Goal: Navigation & Orientation: Find specific page/section

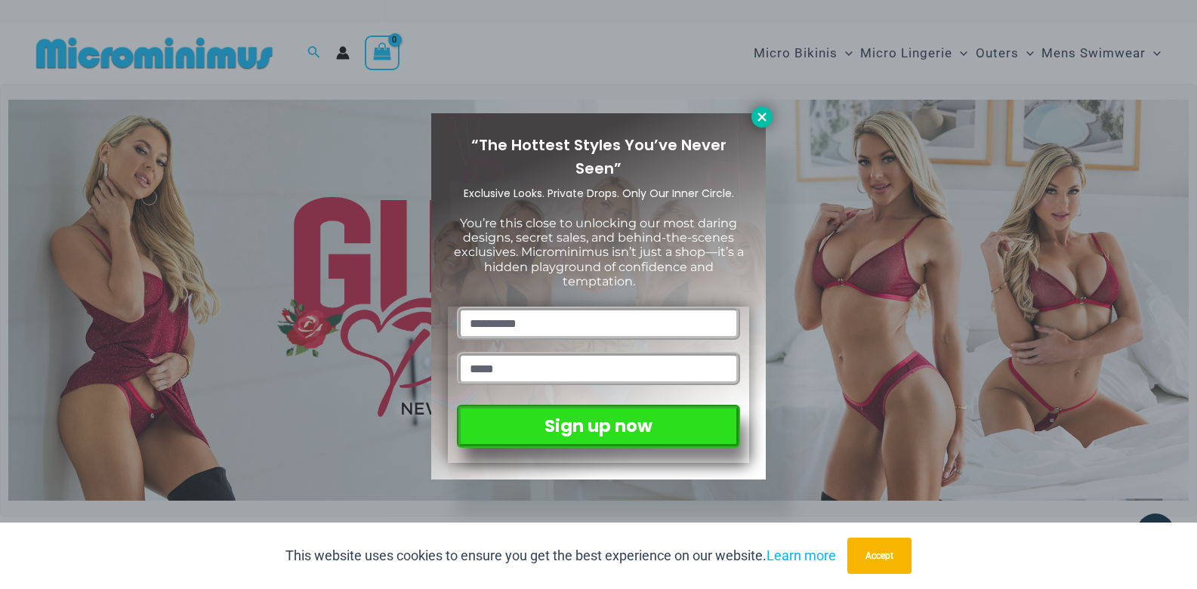
click at [767, 116] on icon at bounding box center [762, 117] width 14 height 14
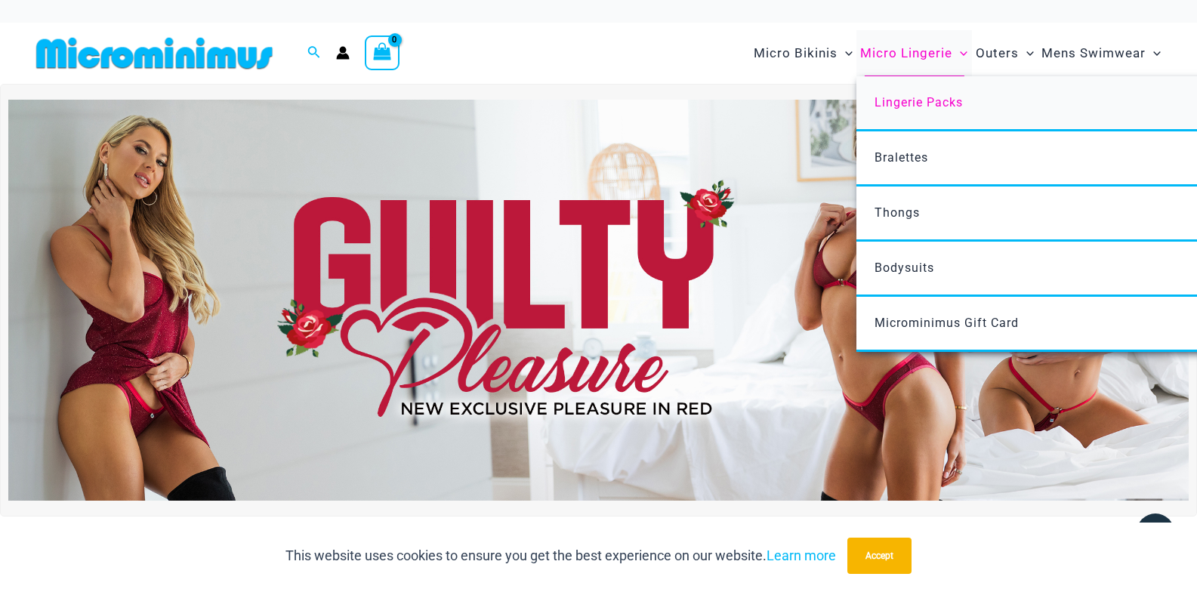
click at [913, 101] on span "Lingerie Packs" at bounding box center [919, 102] width 88 height 14
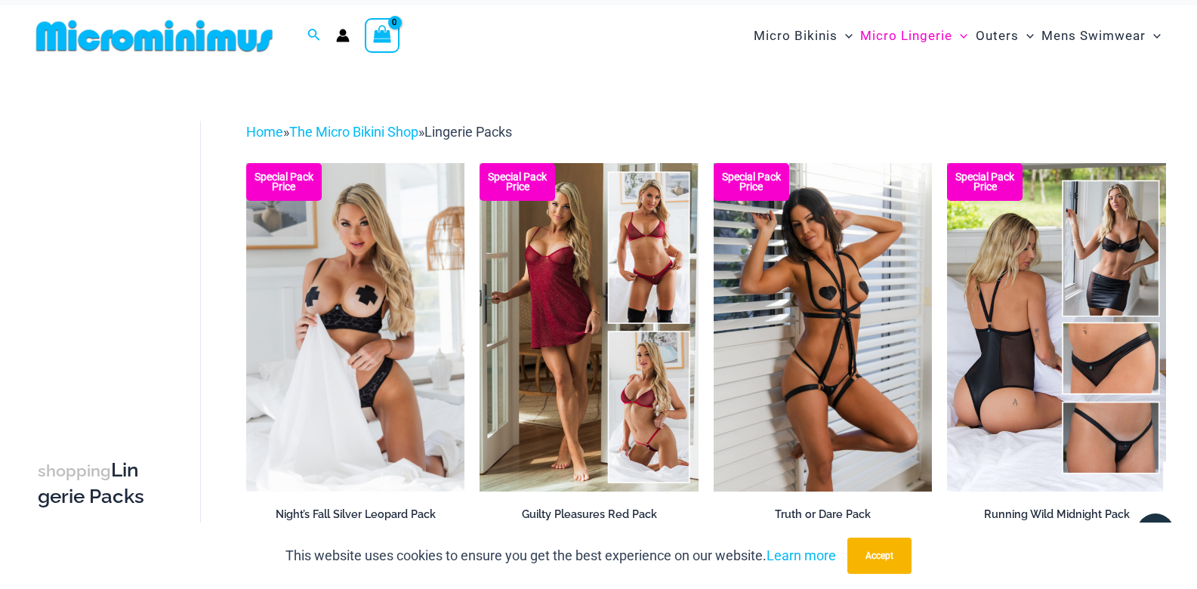
scroll to position [20, 0]
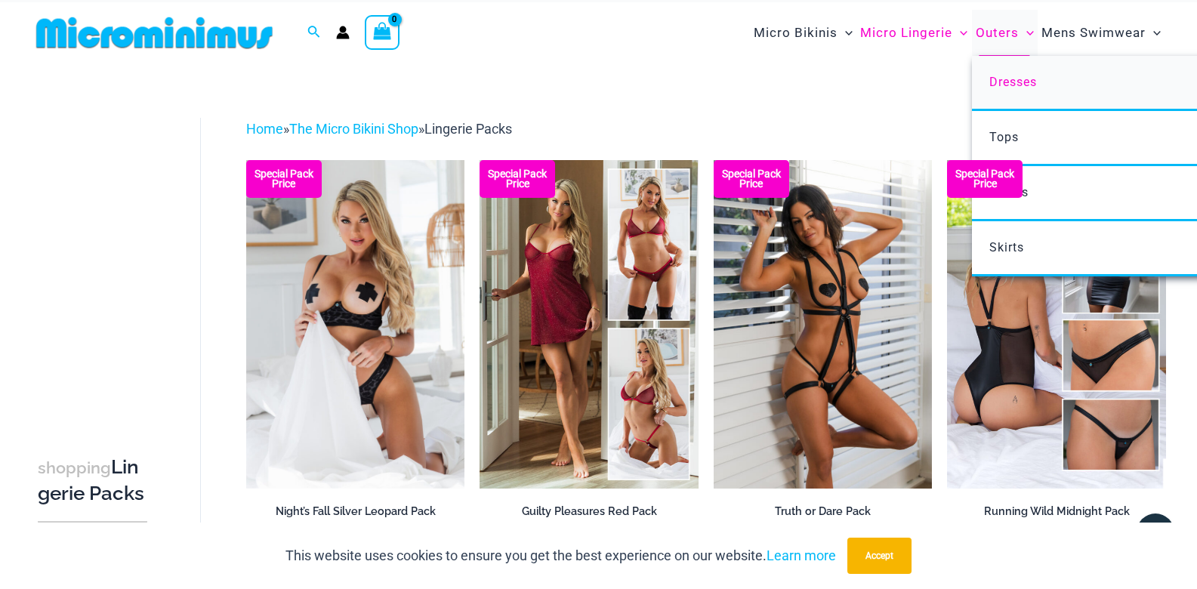
click at [1014, 68] on link "Dresses" at bounding box center [1196, 83] width 449 height 55
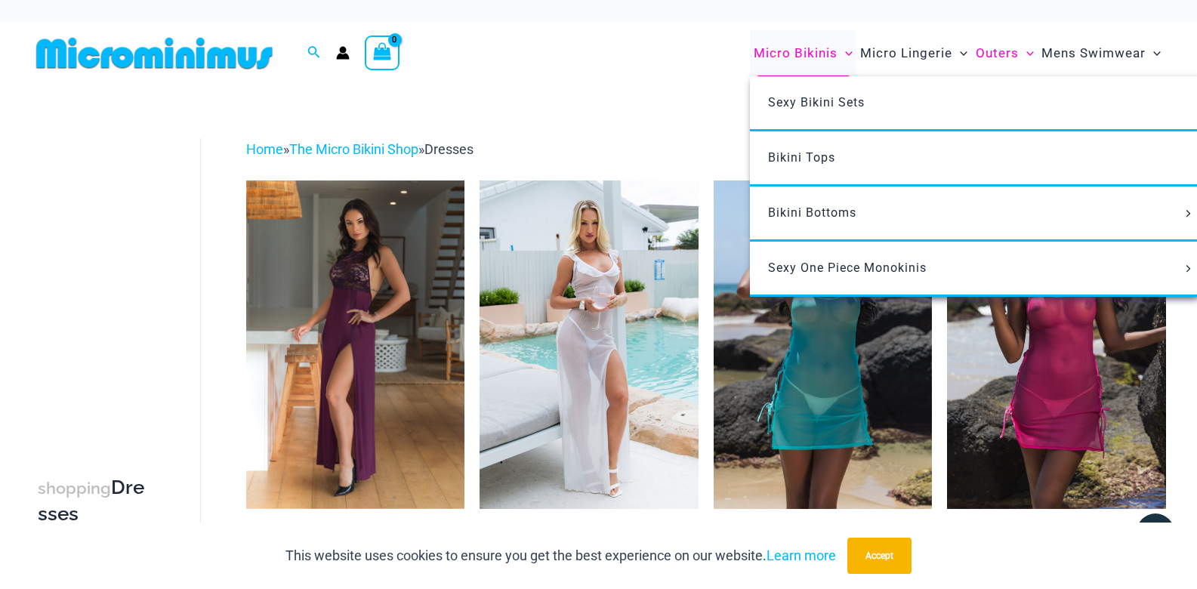
click at [808, 54] on span "Micro Bikinis" at bounding box center [796, 53] width 84 height 39
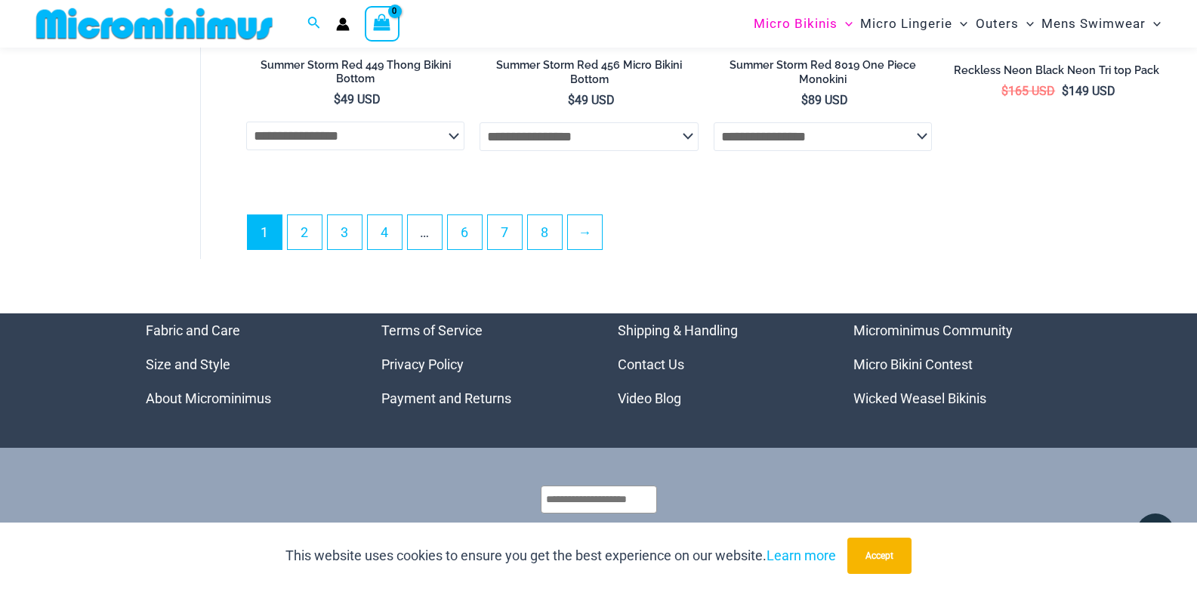
scroll to position [4081, 0]
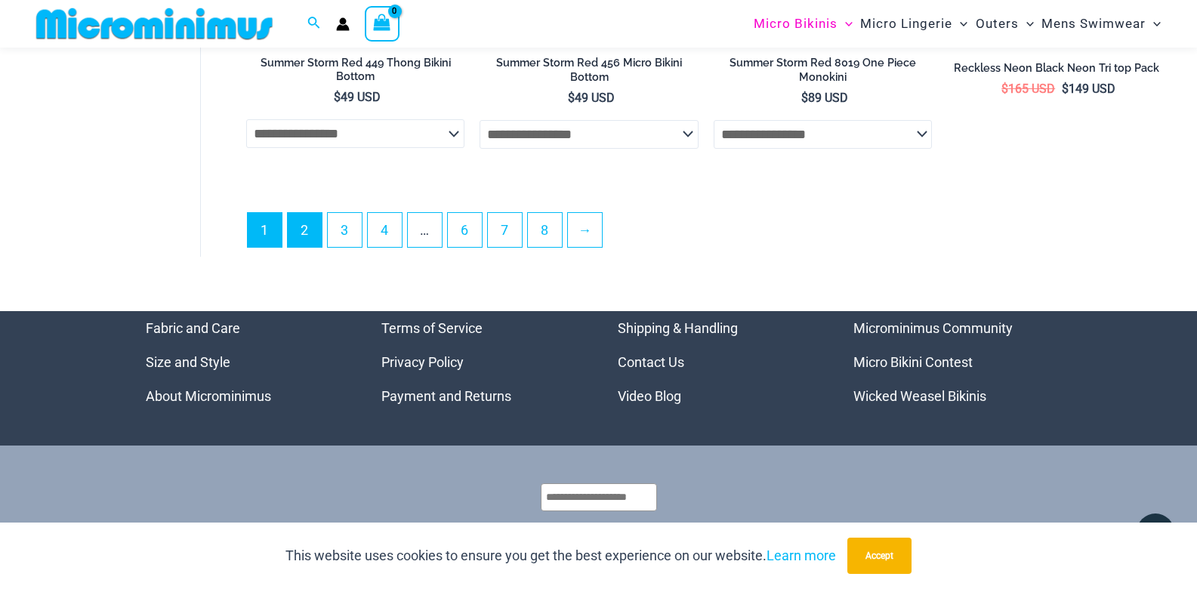
click at [306, 242] on link "2" at bounding box center [305, 230] width 34 height 34
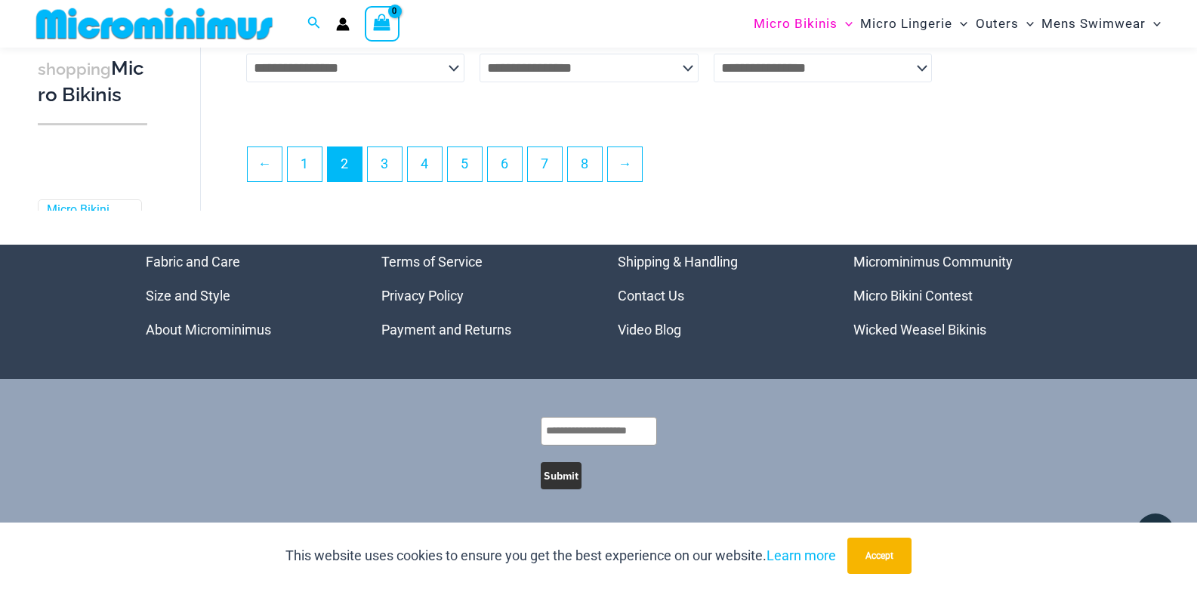
scroll to position [3876, 0]
click at [388, 160] on link "3" at bounding box center [385, 164] width 34 height 34
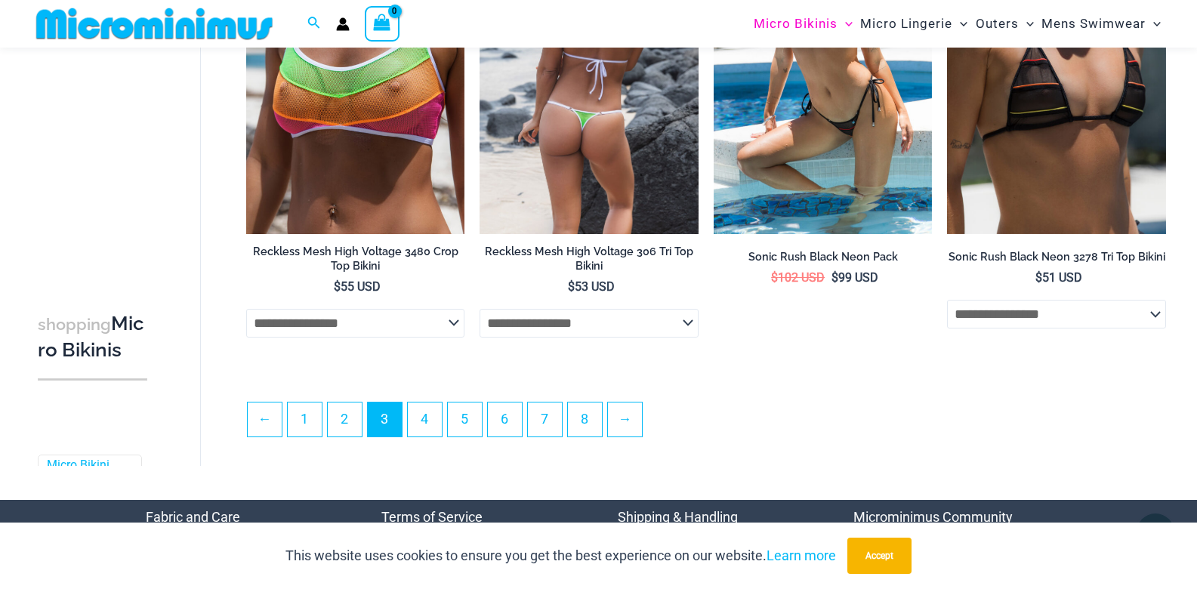
scroll to position [3627, 0]
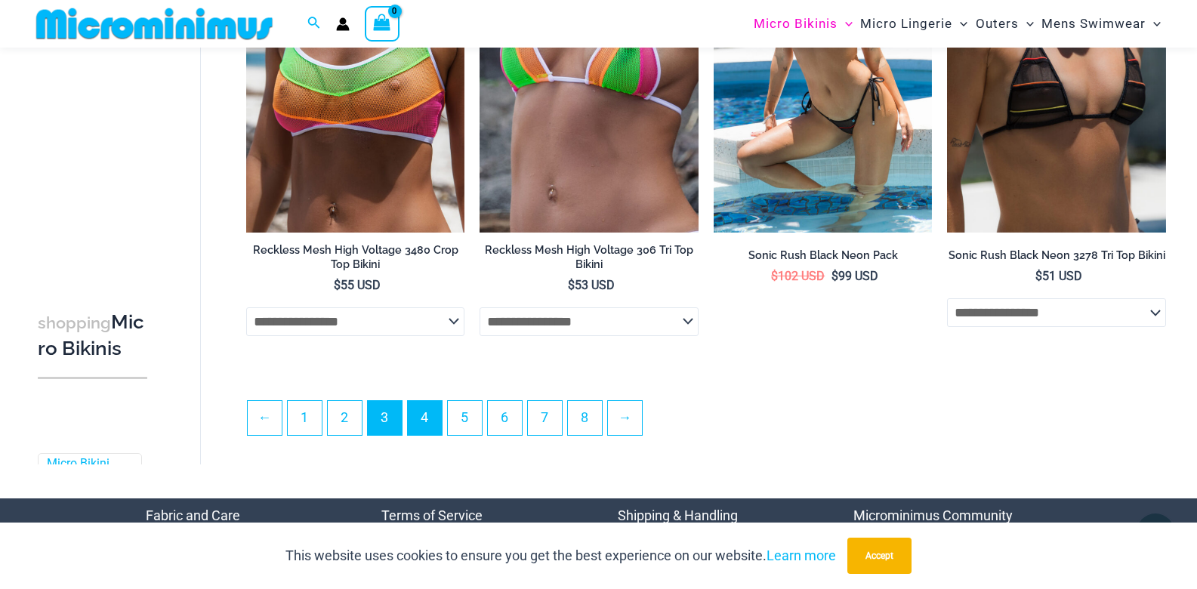
click at [422, 409] on link "4" at bounding box center [425, 418] width 34 height 34
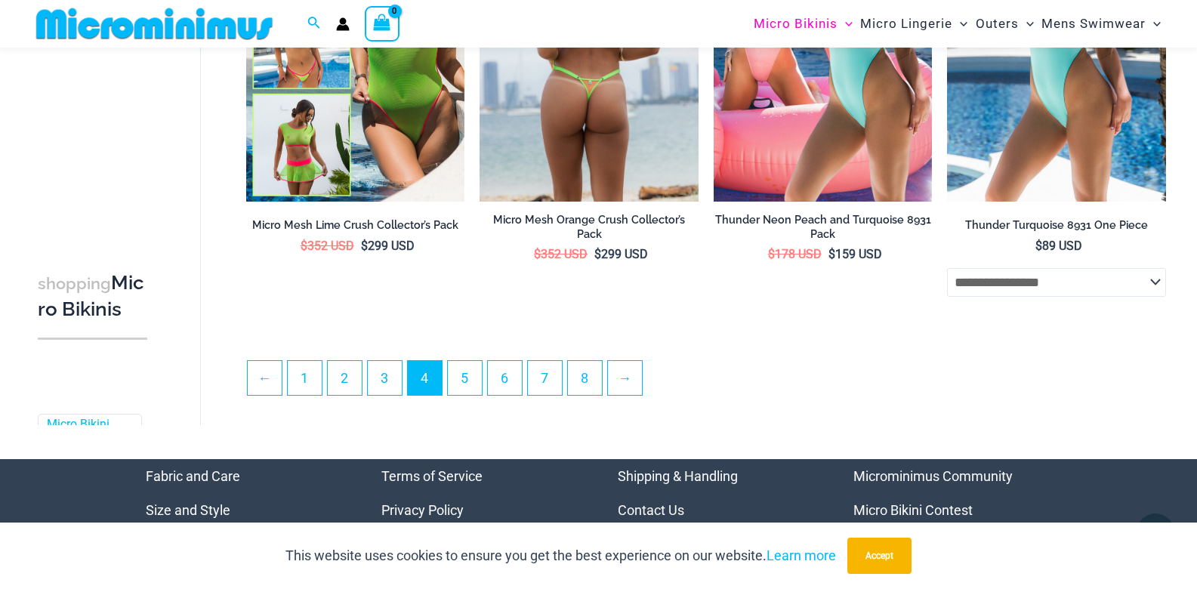
scroll to position [3579, 0]
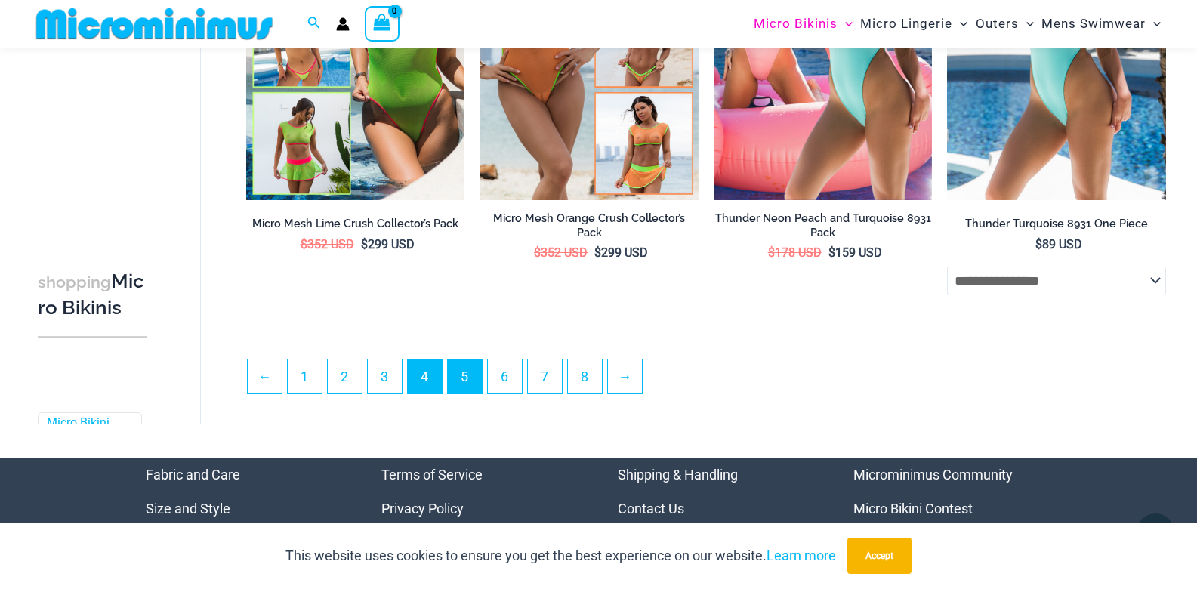
click at [474, 375] on link "5" at bounding box center [465, 377] width 34 height 34
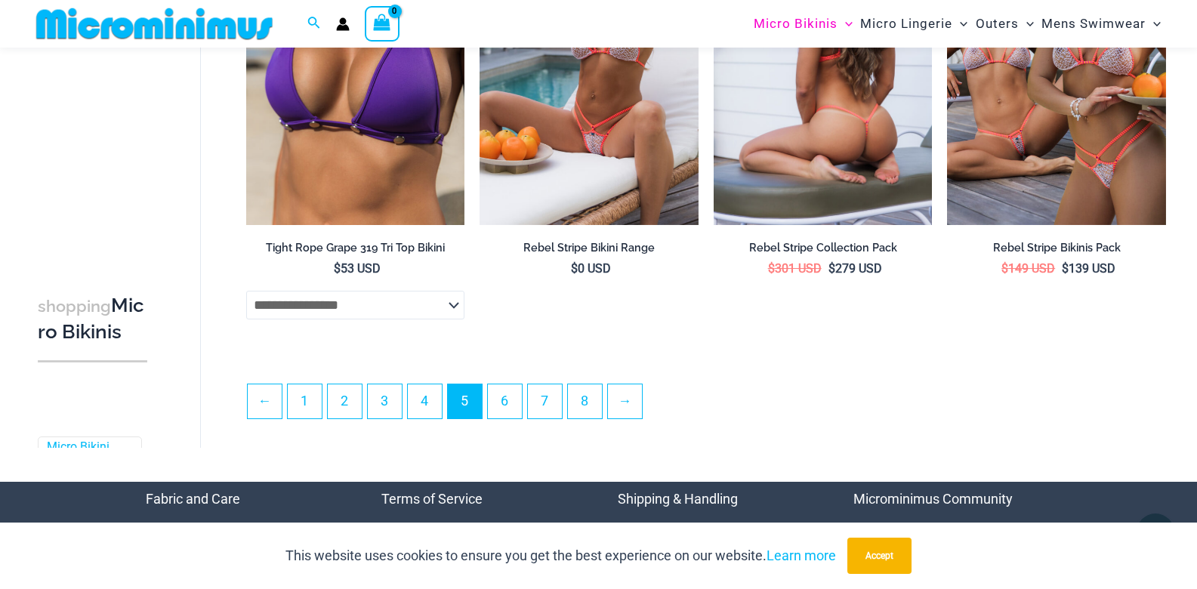
scroll to position [3781, 0]
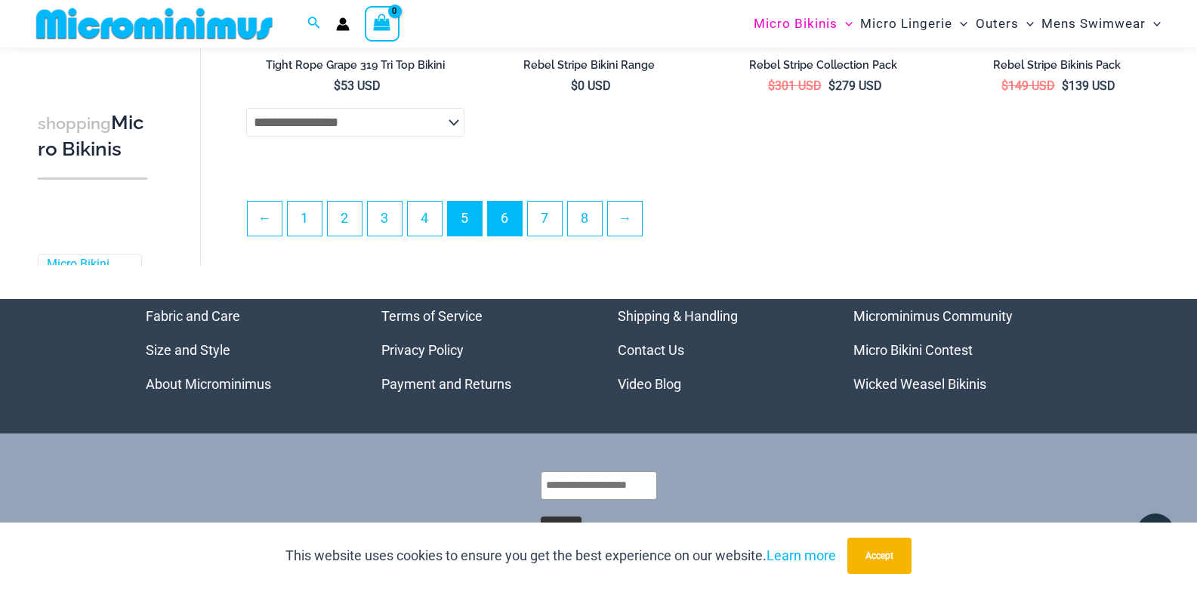
click at [508, 225] on link "6" at bounding box center [505, 219] width 34 height 34
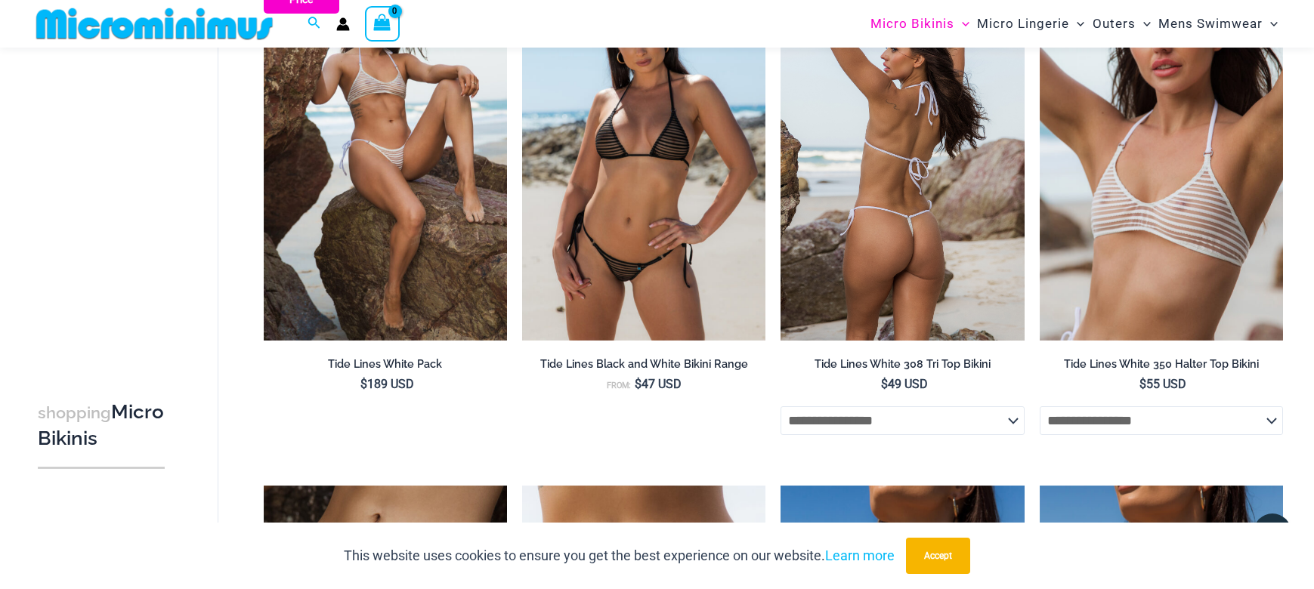
scroll to position [2213, 0]
